Goal: Task Accomplishment & Management: Manage account settings

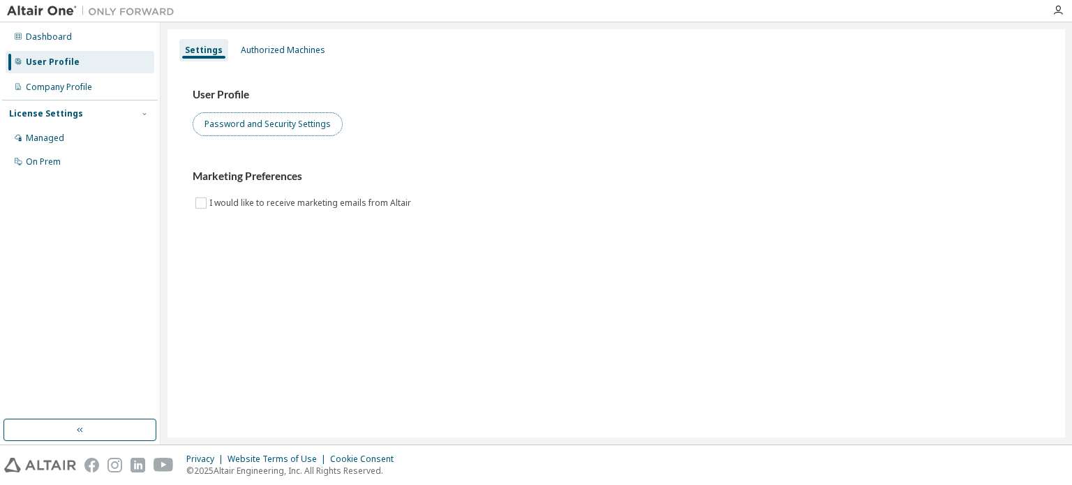
click at [268, 114] on button "Password and Security Settings" at bounding box center [268, 124] width 150 height 24
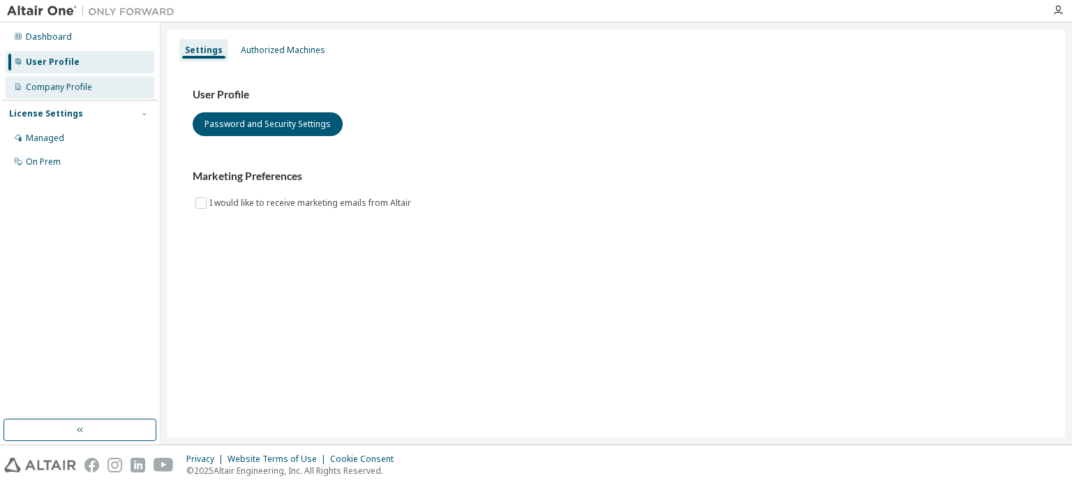
click at [40, 76] on div "Company Profile" at bounding box center [80, 87] width 149 height 22
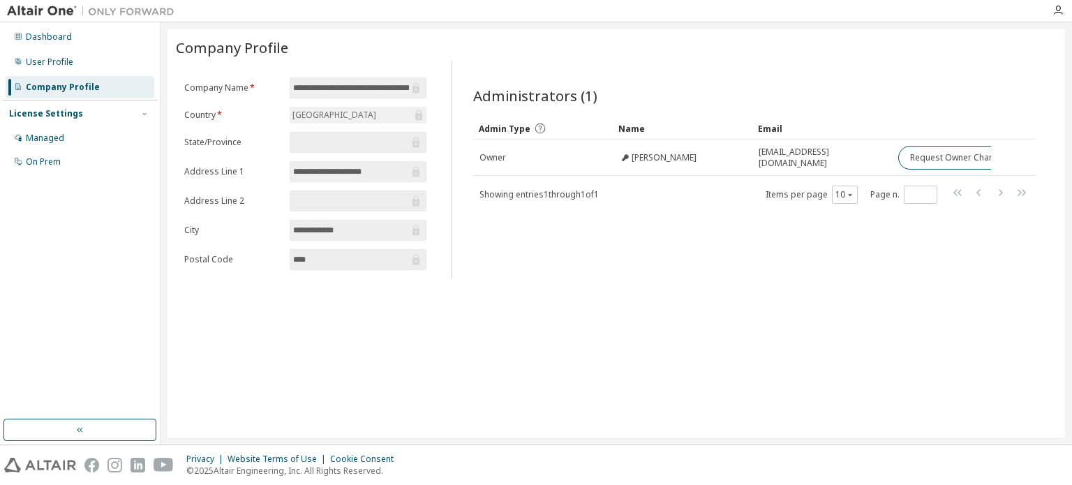
click at [317, 148] on span at bounding box center [358, 142] width 137 height 21
click at [310, 143] on input "text" at bounding box center [351, 142] width 116 height 14
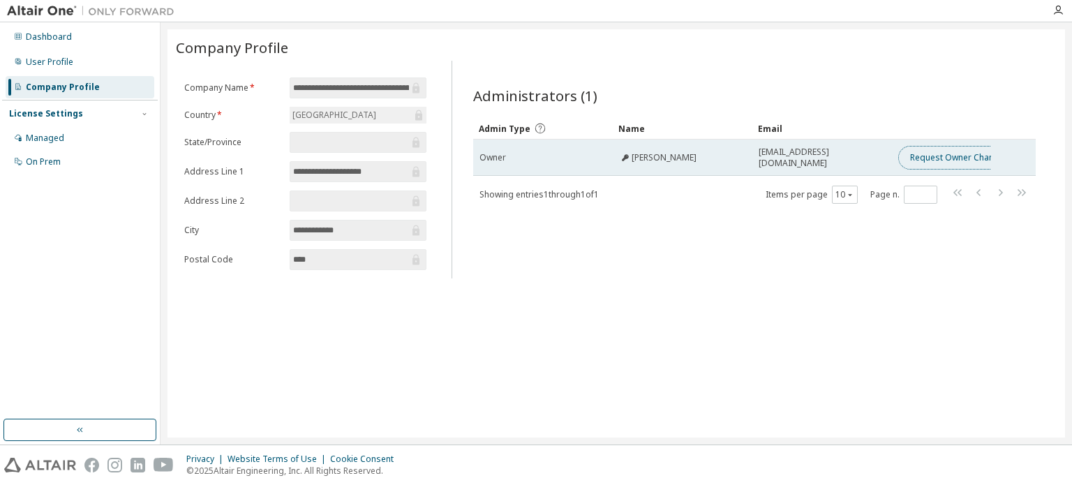
drag, startPoint x: 971, startPoint y: 151, endPoint x: 928, endPoint y: 158, distance: 43.8
click at [928, 158] on button "Request Owner Change" at bounding box center [957, 158] width 118 height 24
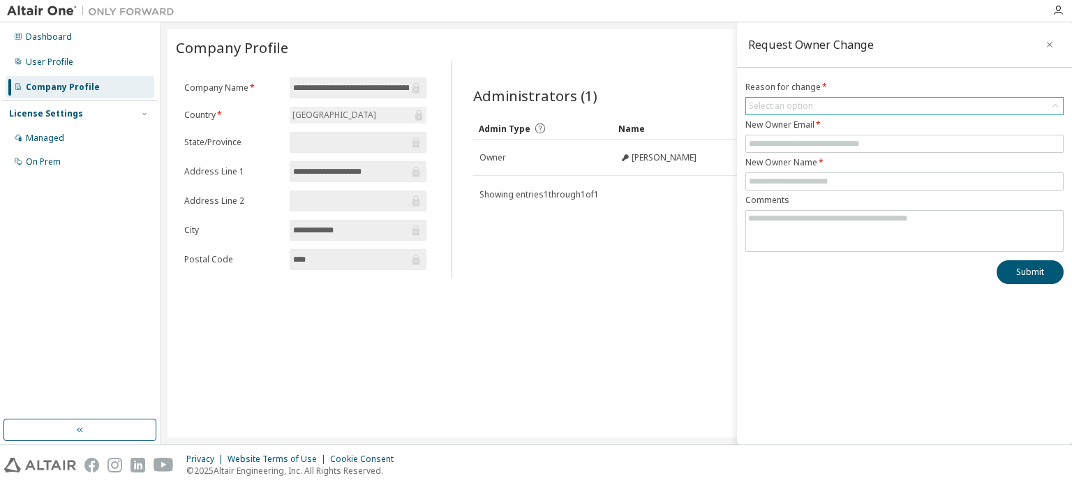
click at [857, 107] on div "Select an option" at bounding box center [904, 106] width 317 height 17
click at [1048, 72] on div "Request Owner Change Reason for change * Select an option User has left organis…" at bounding box center [904, 233] width 335 height 422
